Goal: Information Seeking & Learning: Learn about a topic

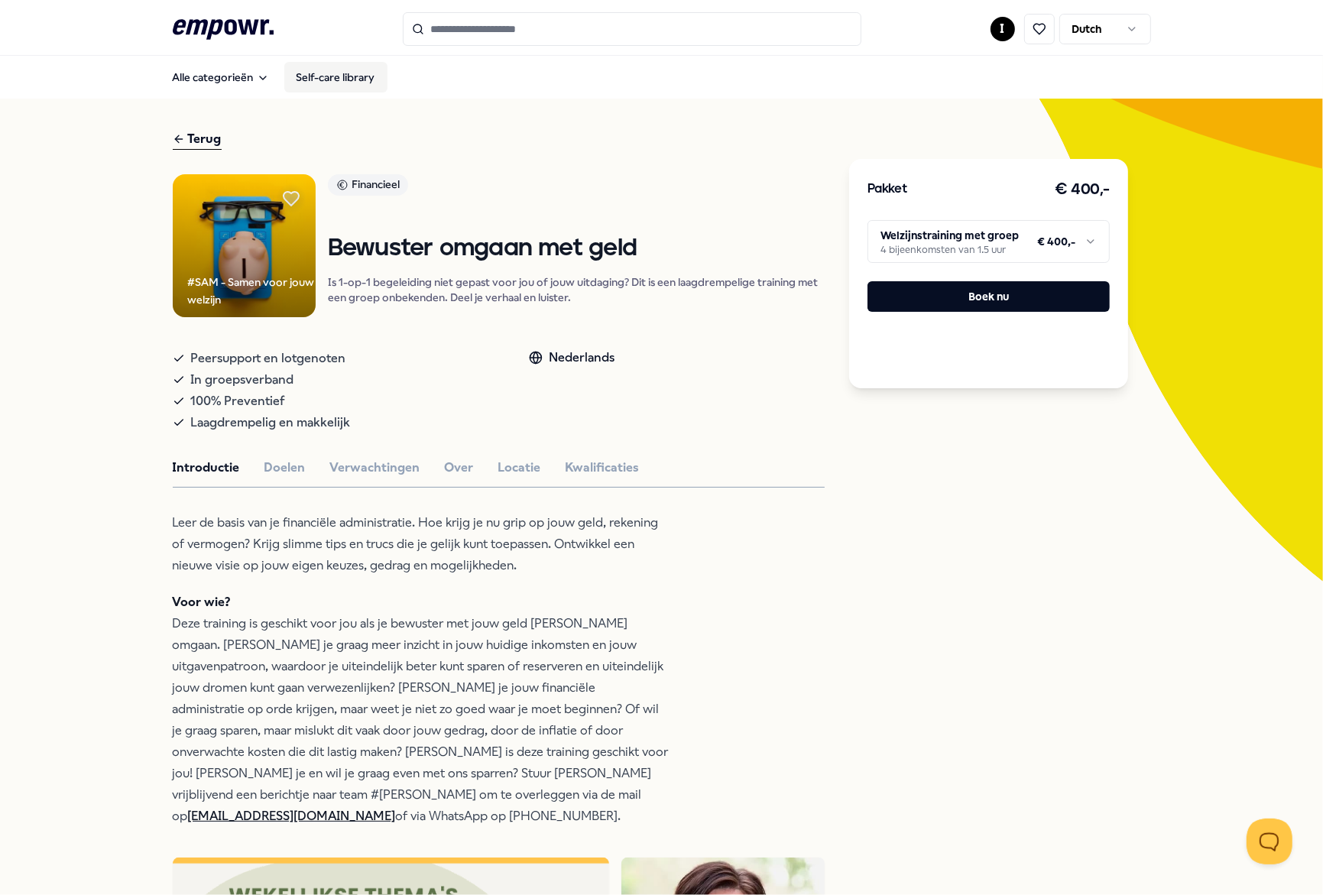
click at [326, 81] on link "Self-care library" at bounding box center [335, 77] width 103 height 31
